Goal: Information Seeking & Learning: Learn about a topic

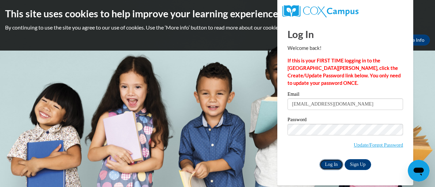
click at [328, 163] on input "Log In" at bounding box center [331, 164] width 24 height 11
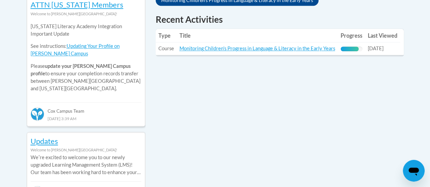
scroll to position [321, 0]
click at [288, 51] on td "Title: Monitoring Children's Progress in Language & Literacy in the Early Years" at bounding box center [257, 48] width 161 height 13
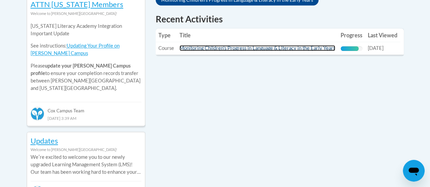
click at [283, 48] on link "Monitoring Children's Progress in Language & Literacy in the Early Years" at bounding box center [257, 48] width 156 height 6
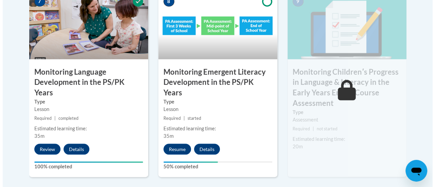
scroll to position [650, 0]
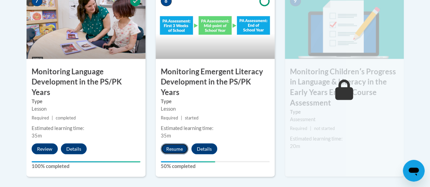
click at [174, 144] on button "Resume" at bounding box center [175, 149] width 28 height 11
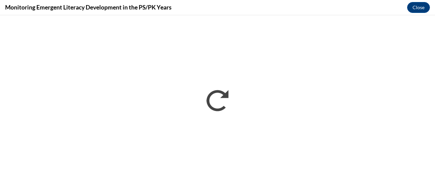
scroll to position [0, 0]
